Goal: Task Accomplishment & Management: Understand process/instructions

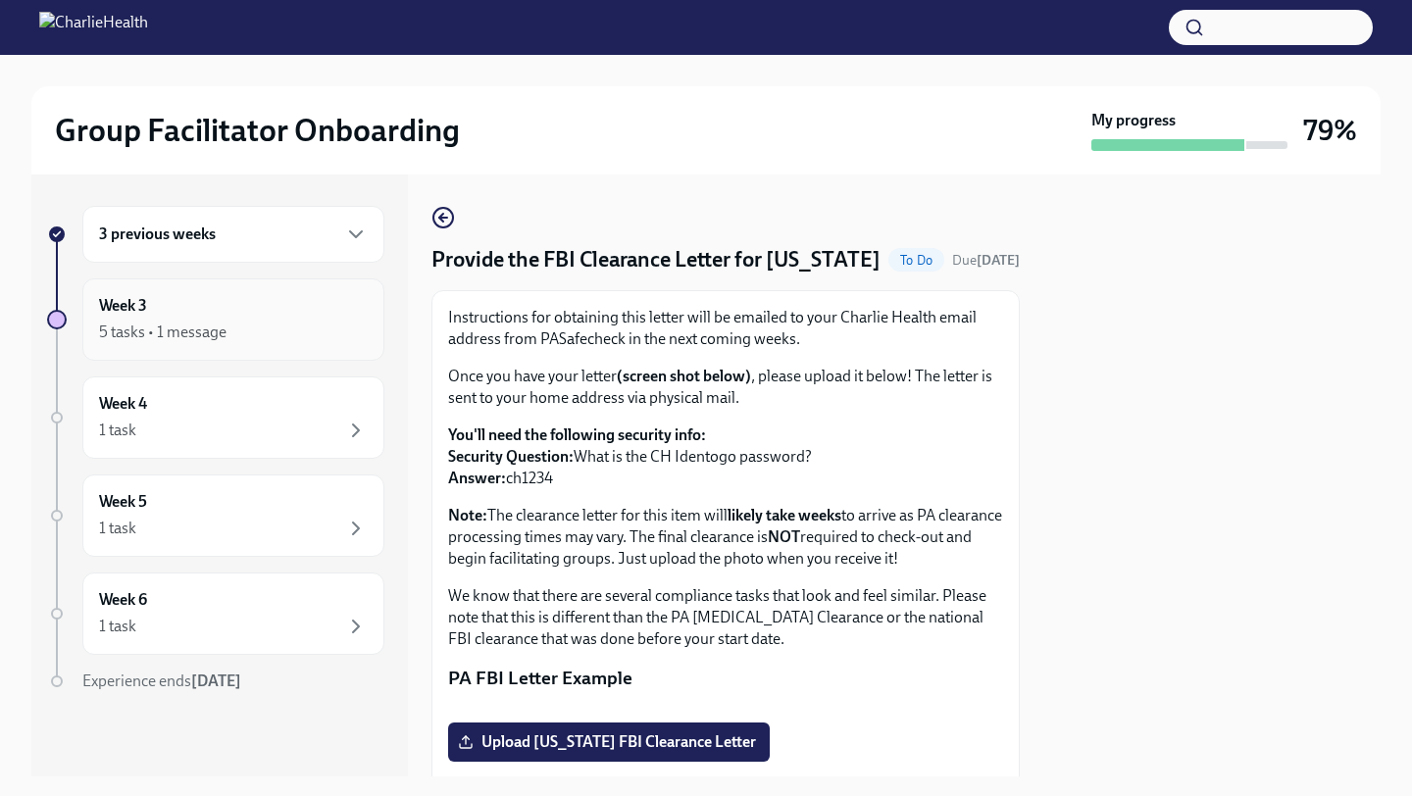
click at [224, 304] on div "Week 3 5 tasks • 1 message" at bounding box center [233, 319] width 269 height 49
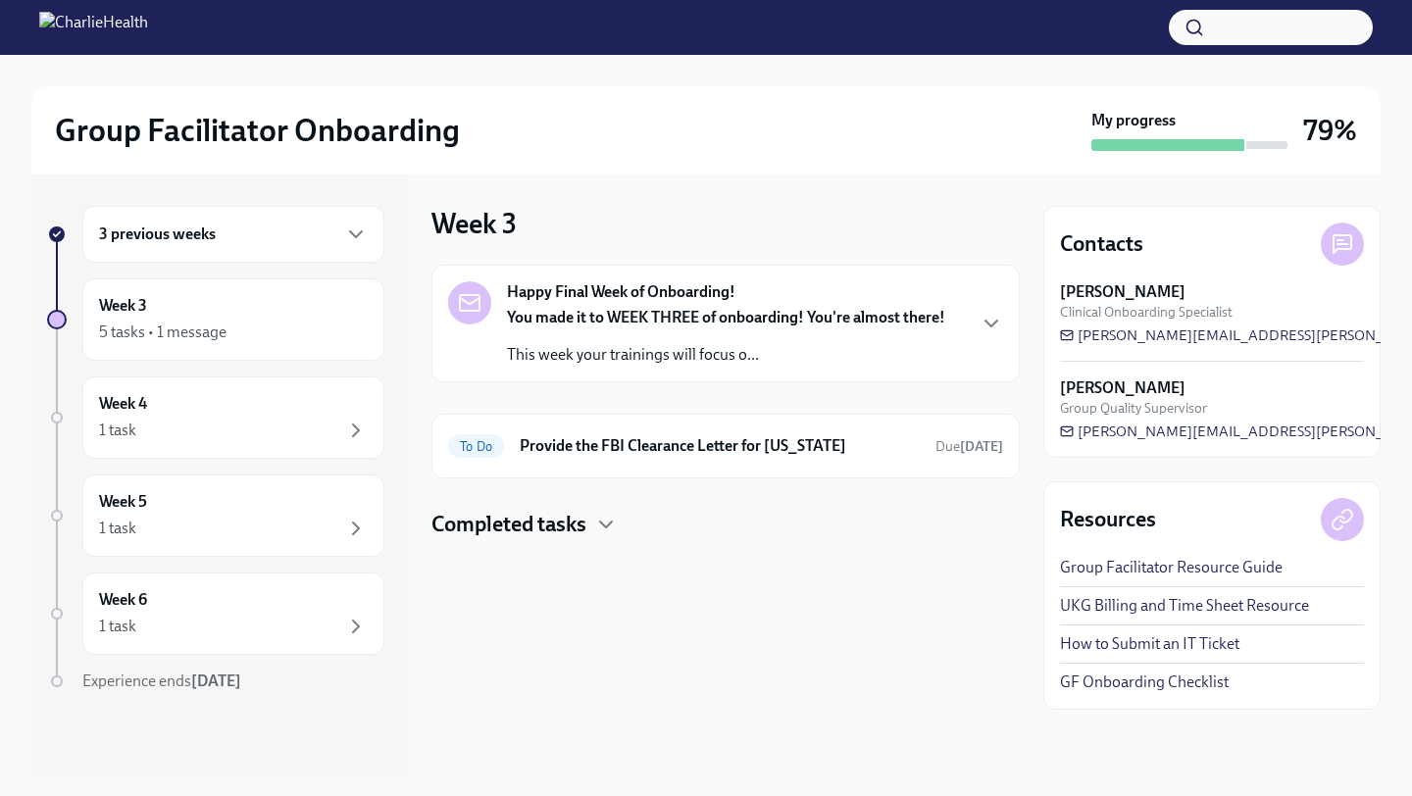
click at [959, 308] on div "Happy Final Week of Onboarding! You made it to WEEK THREE of onboarding! You're…" at bounding box center [725, 323] width 555 height 84
click at [151, 403] on div "Week 4 1 task" at bounding box center [233, 417] width 269 height 49
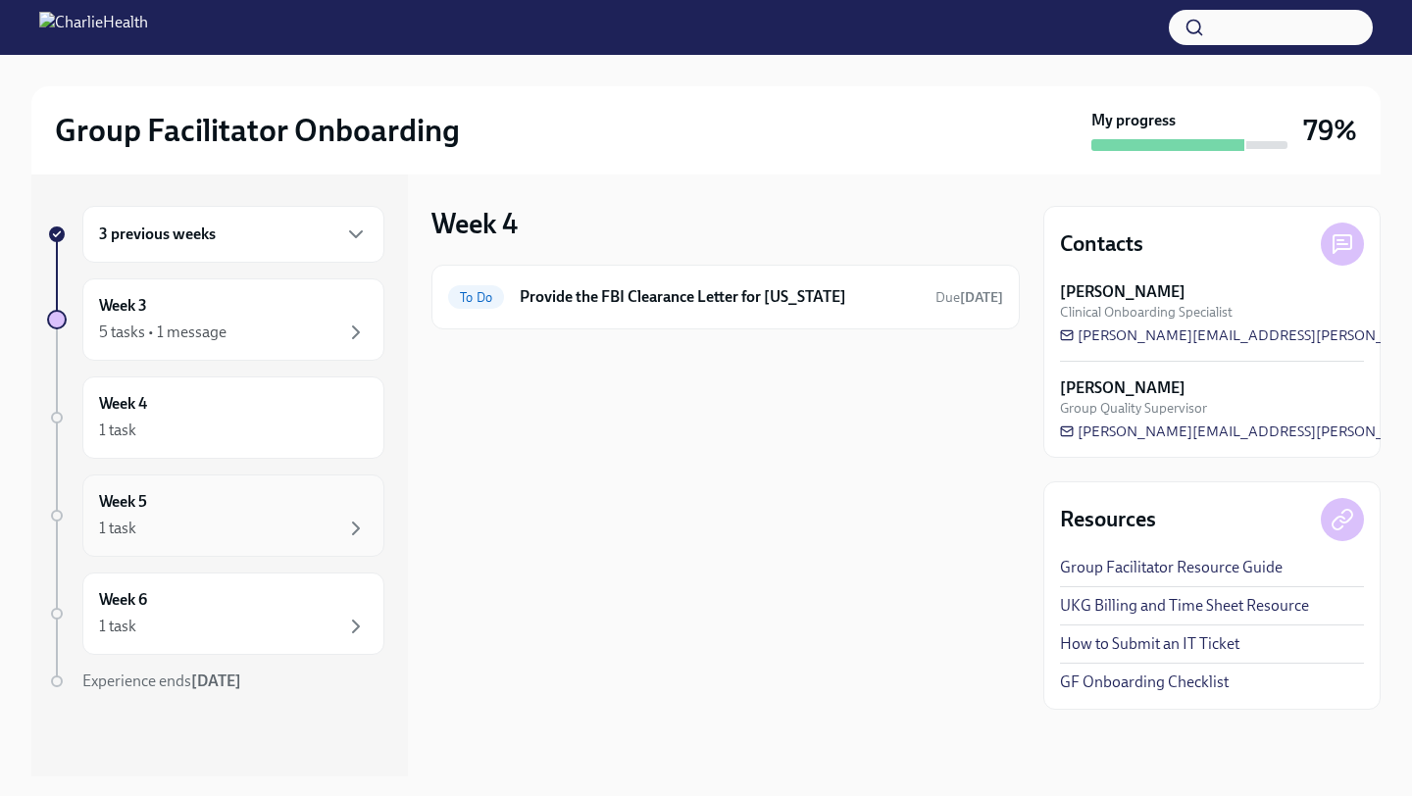
click at [214, 503] on div "Week 5 1 task" at bounding box center [233, 515] width 269 height 49
click at [208, 584] on div "Week 6 1 task" at bounding box center [233, 614] width 302 height 82
click at [225, 390] on div "Week 4 1 task" at bounding box center [233, 417] width 302 height 82
click at [290, 286] on div "Week 3 5 tasks • 1 message" at bounding box center [233, 319] width 302 height 82
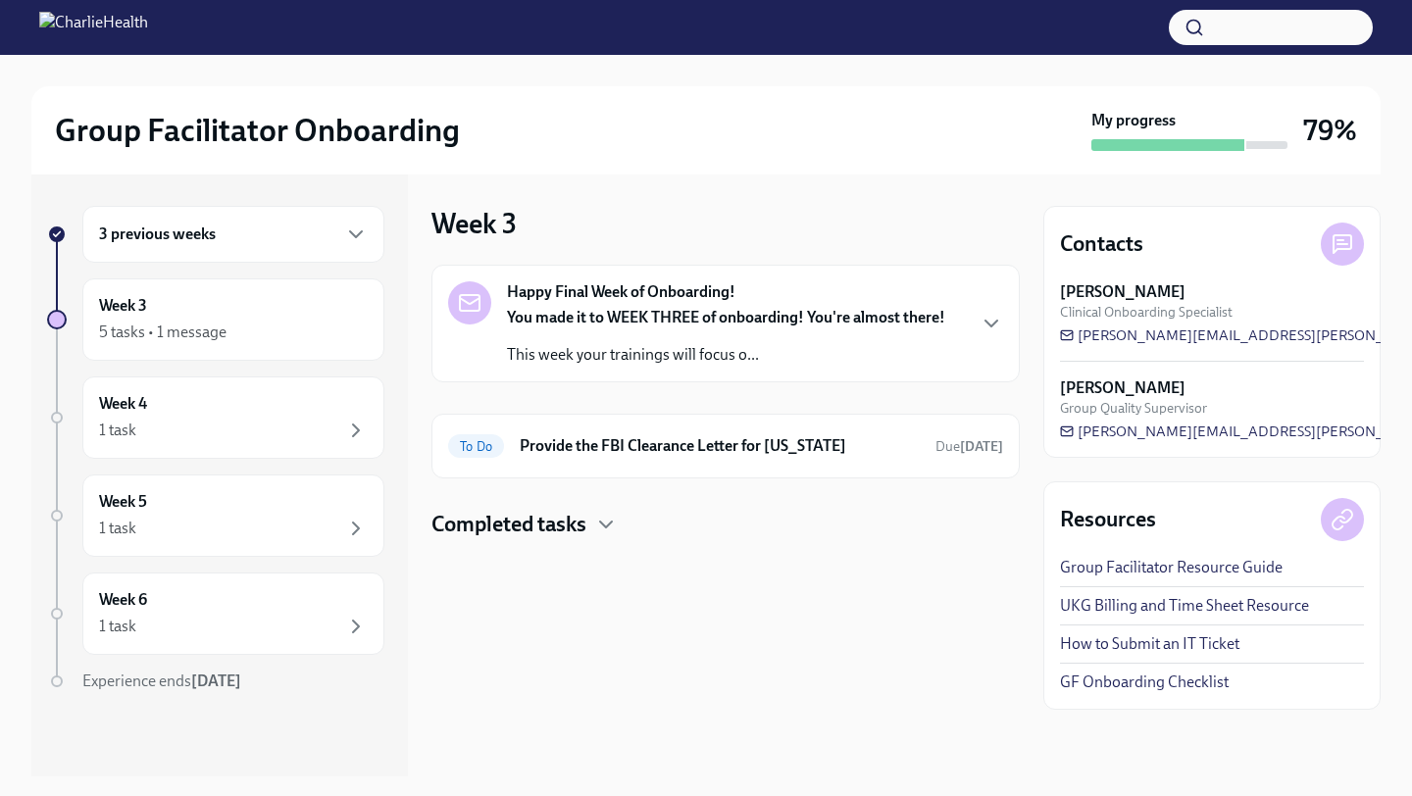
click at [664, 305] on div "Happy Final Week of Onboarding! You made it to WEEK THREE of onboarding! You're…" at bounding box center [726, 323] width 438 height 84
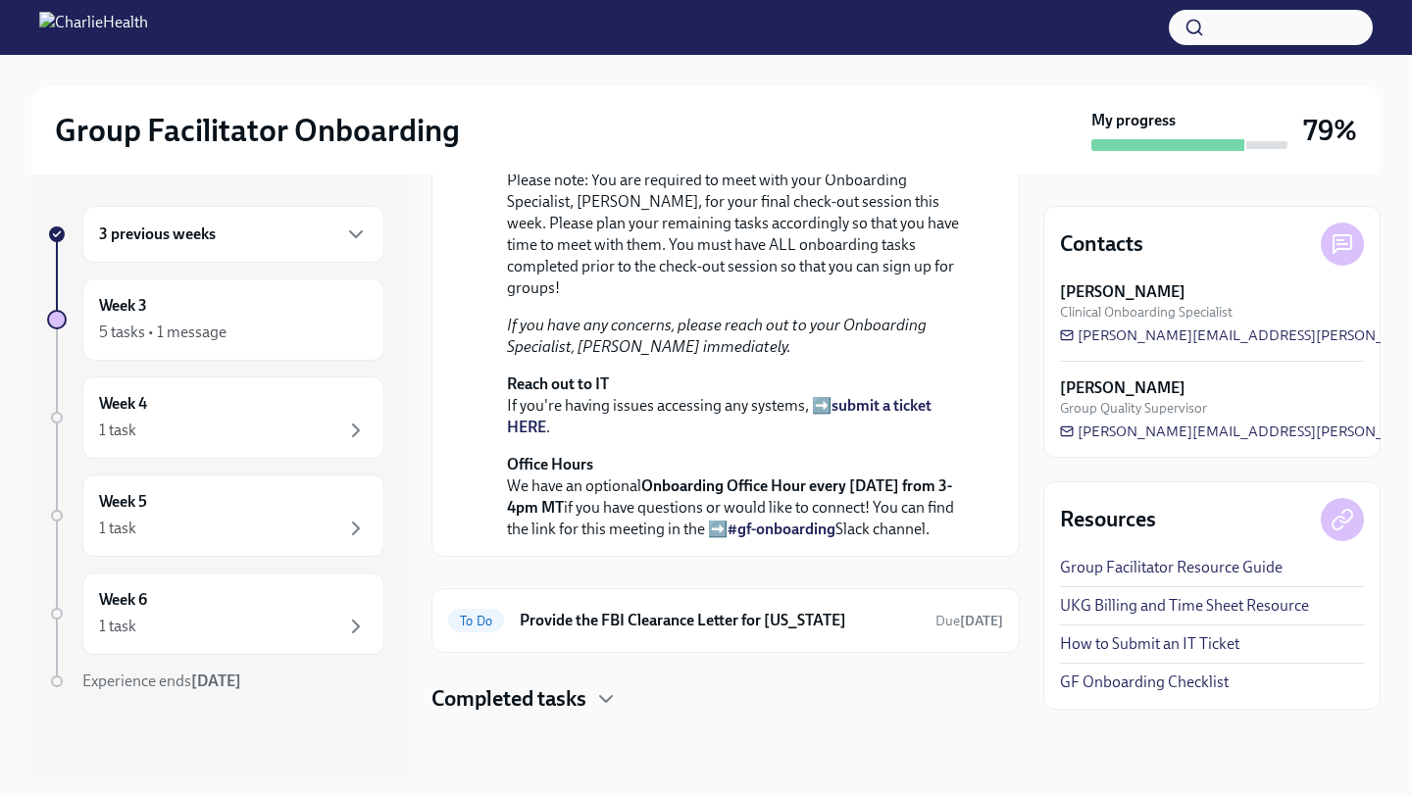
scroll to position [528, 0]
click at [759, 538] on link "#gf-onboarding" at bounding box center [781, 529] width 108 height 19
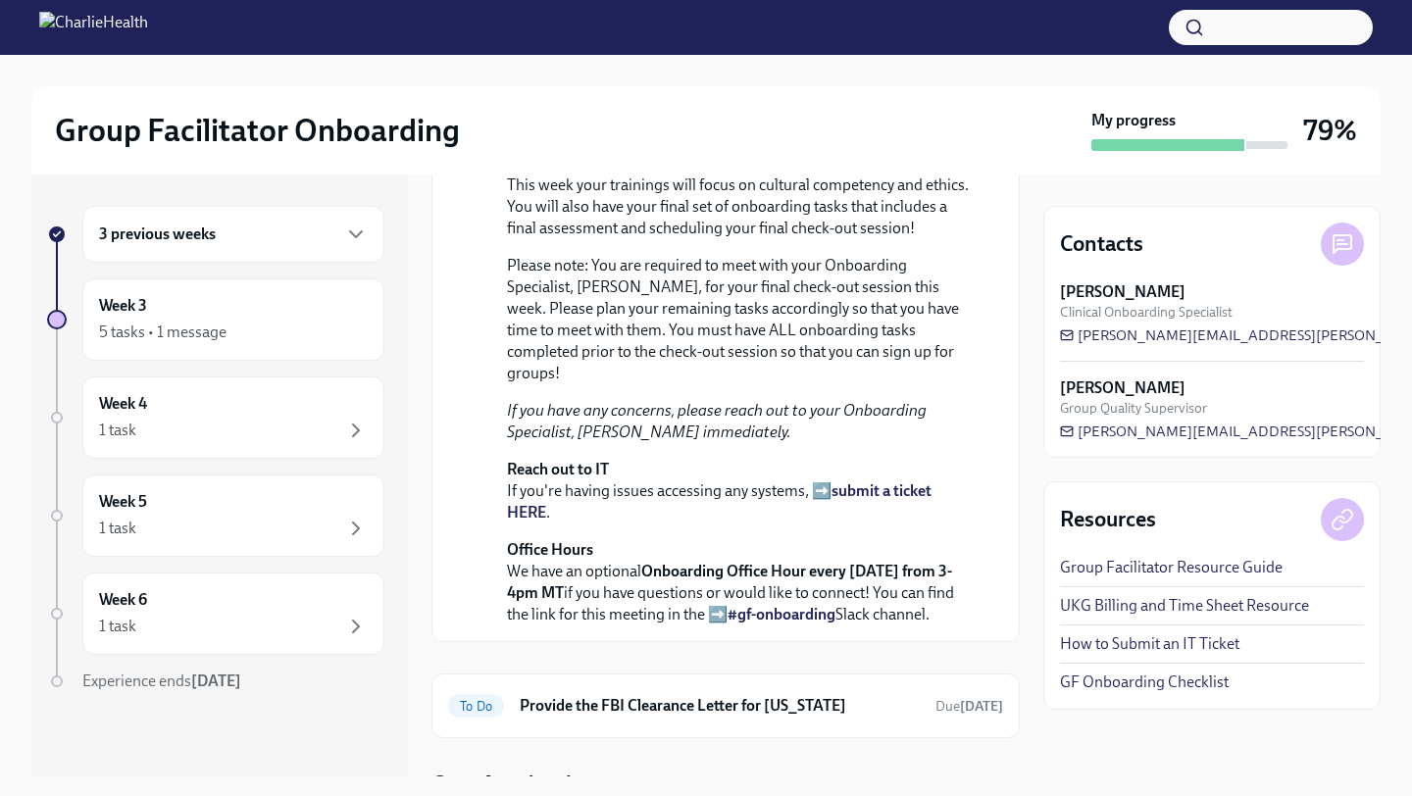
scroll to position [0, 0]
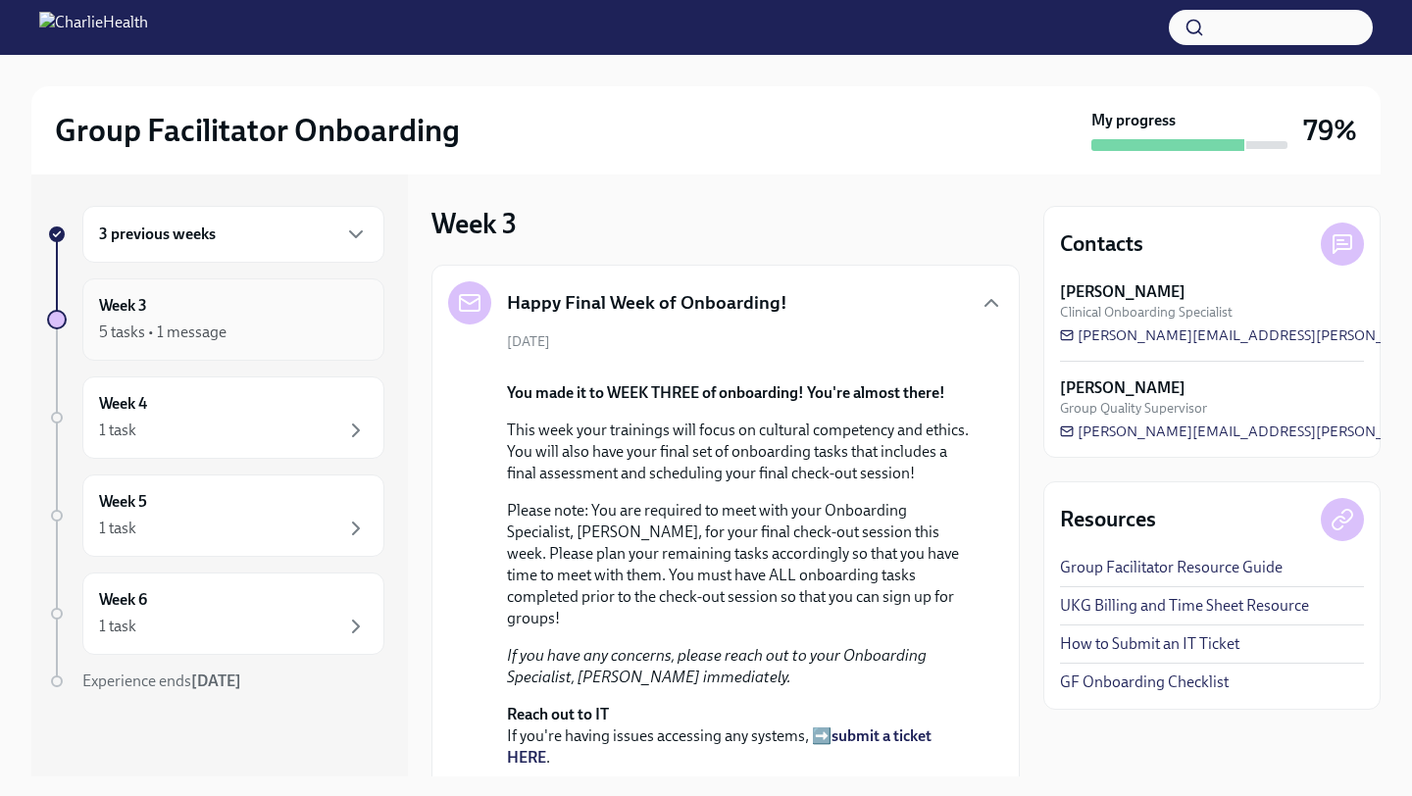
click at [224, 338] on div "5 tasks • 1 message" at bounding box center [162, 333] width 127 height 22
click at [241, 228] on div "3 previous weeks" at bounding box center [233, 235] width 269 height 24
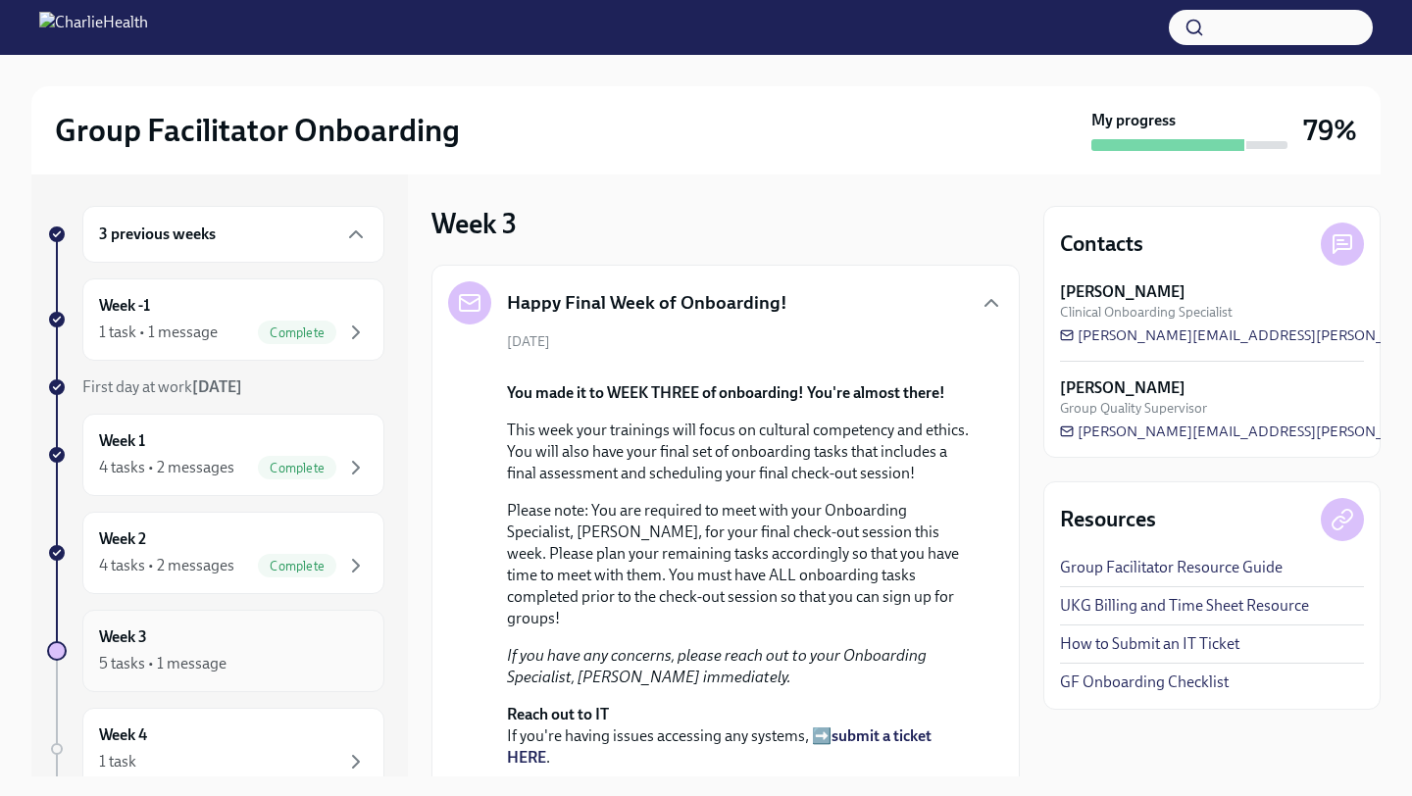
click at [164, 629] on div "Week 3 5 tasks • 1 message" at bounding box center [233, 650] width 269 height 49
click at [994, 312] on icon "button" at bounding box center [991, 303] width 24 height 24
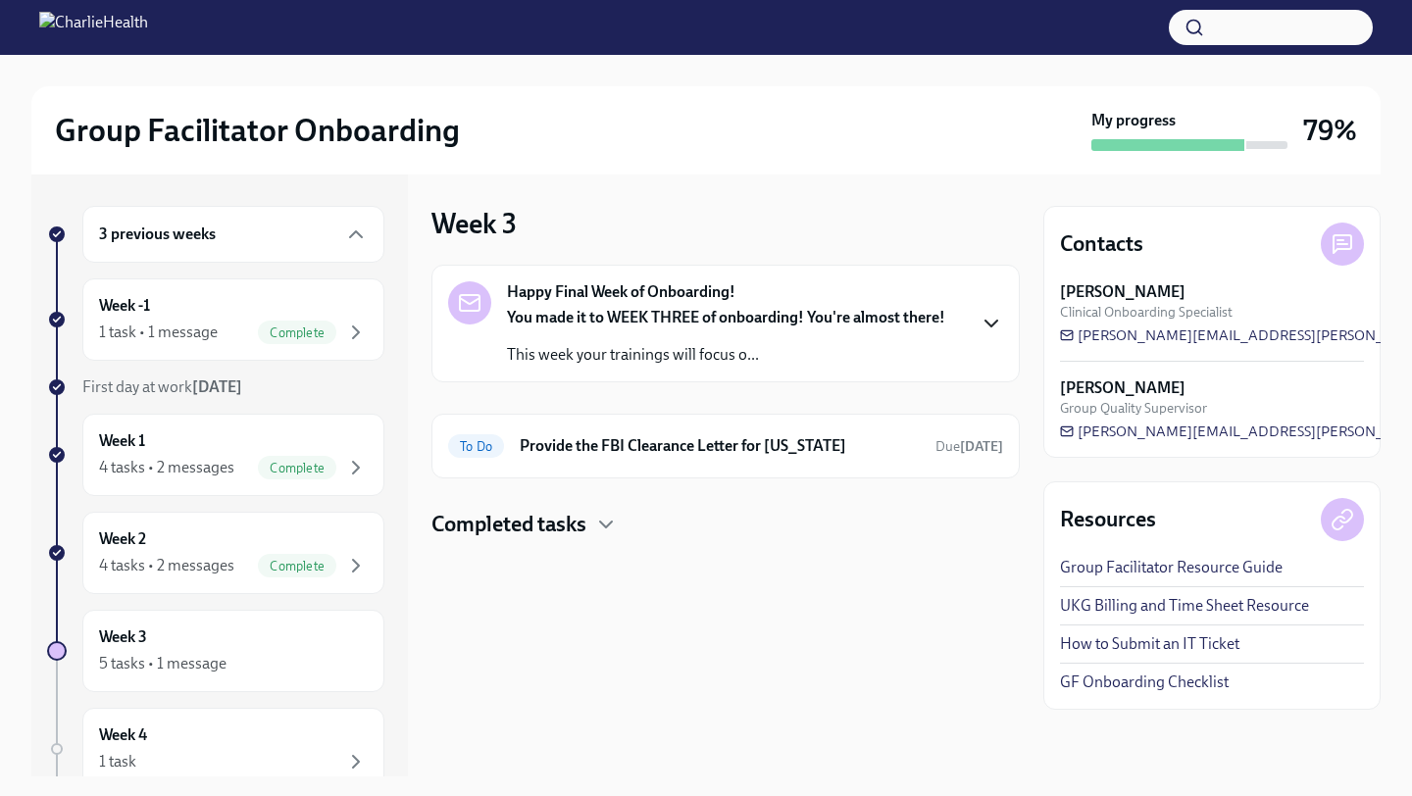
click at [592, 521] on div "Completed tasks" at bounding box center [725, 524] width 588 height 29
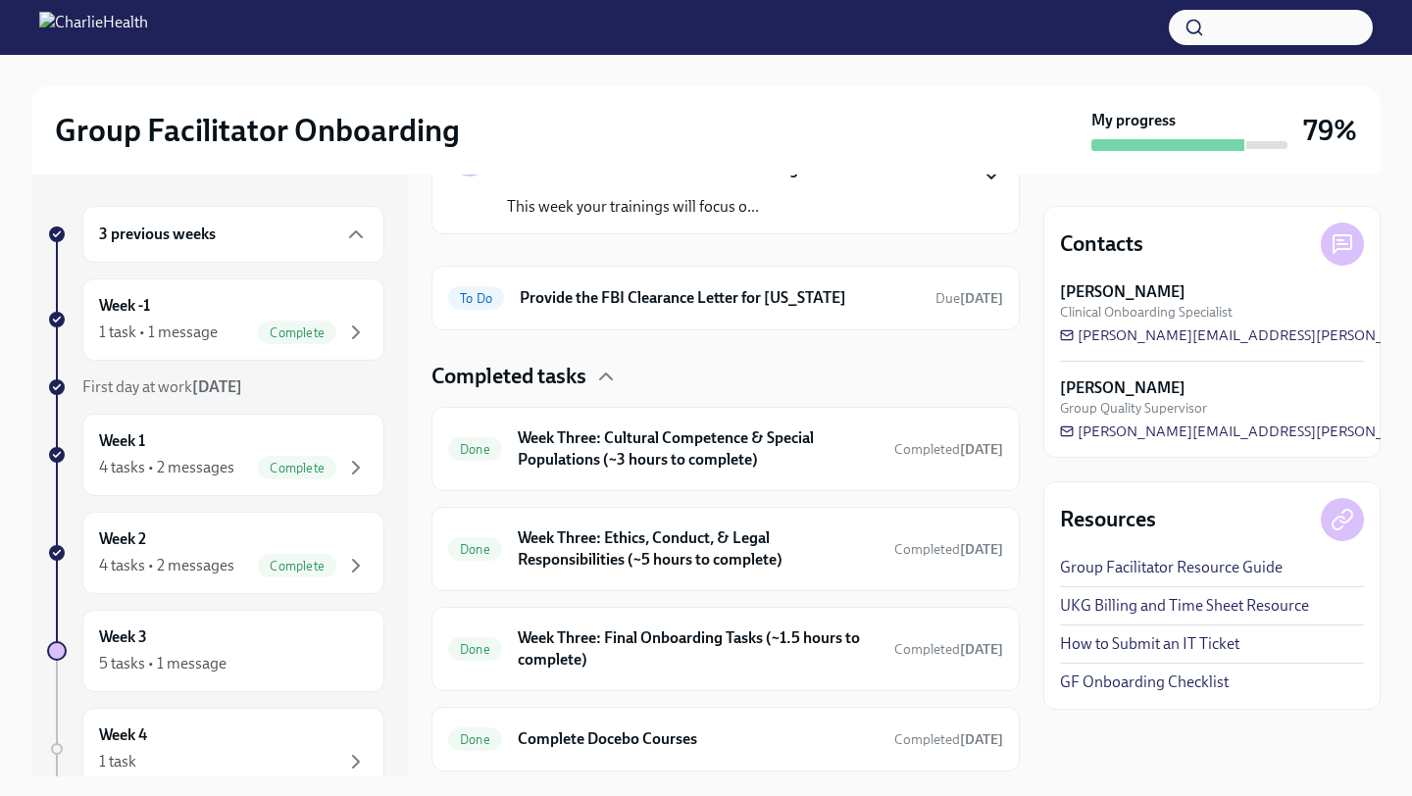
scroll to position [206, 0]
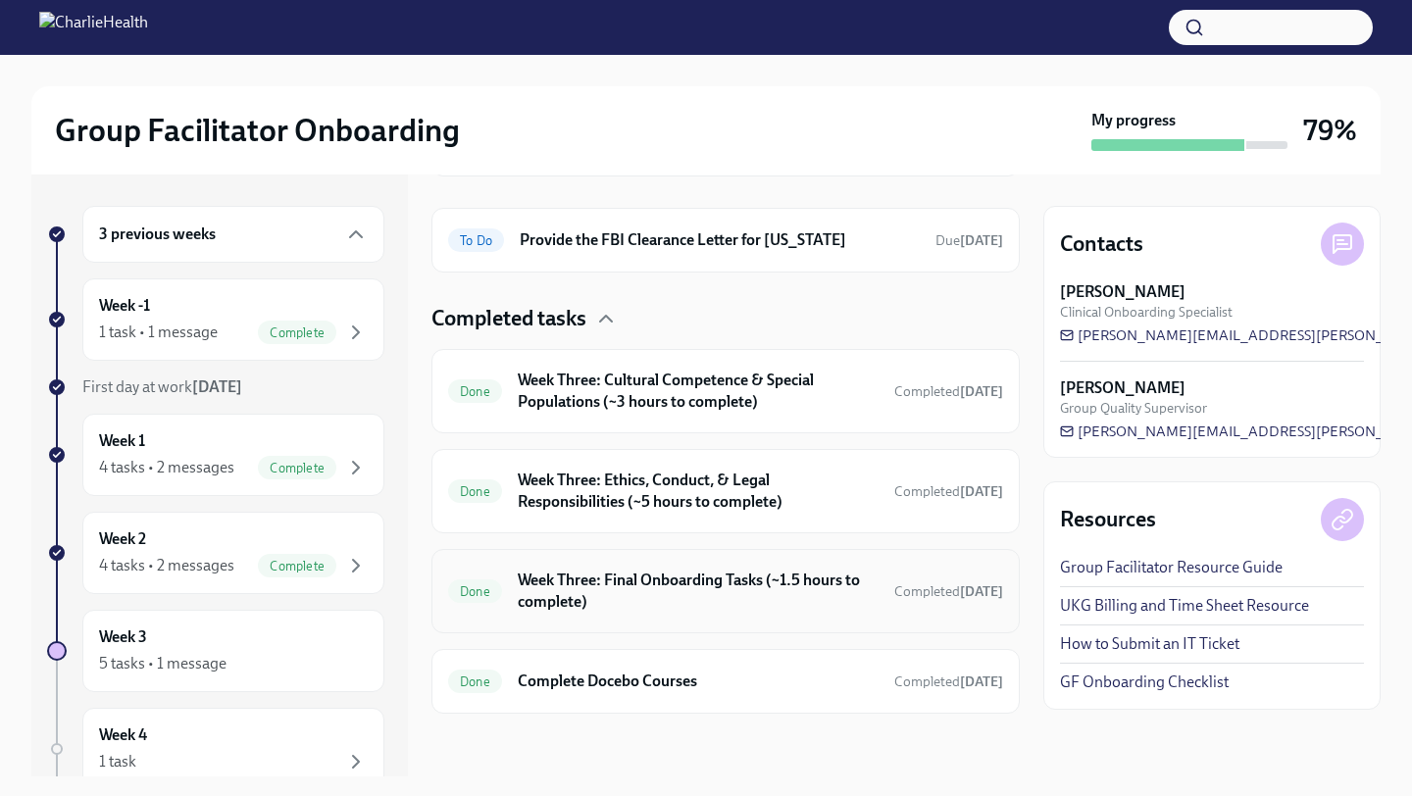
click at [615, 594] on h6 "Week Three: Final Onboarding Tasks (~1.5 hours to complete)" at bounding box center [698, 591] width 361 height 43
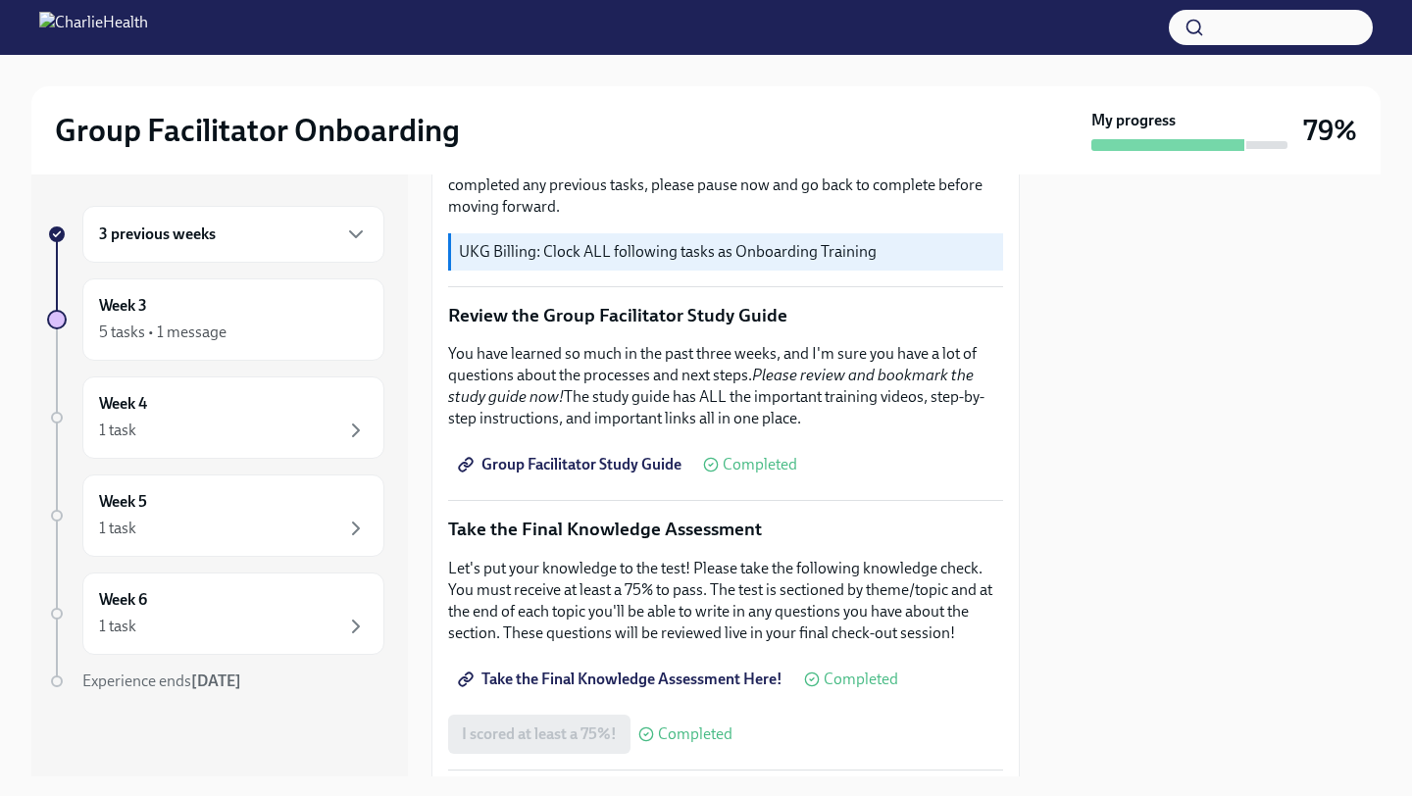
scroll to position [707, 0]
